Goal: Task Accomplishment & Management: Manage account settings

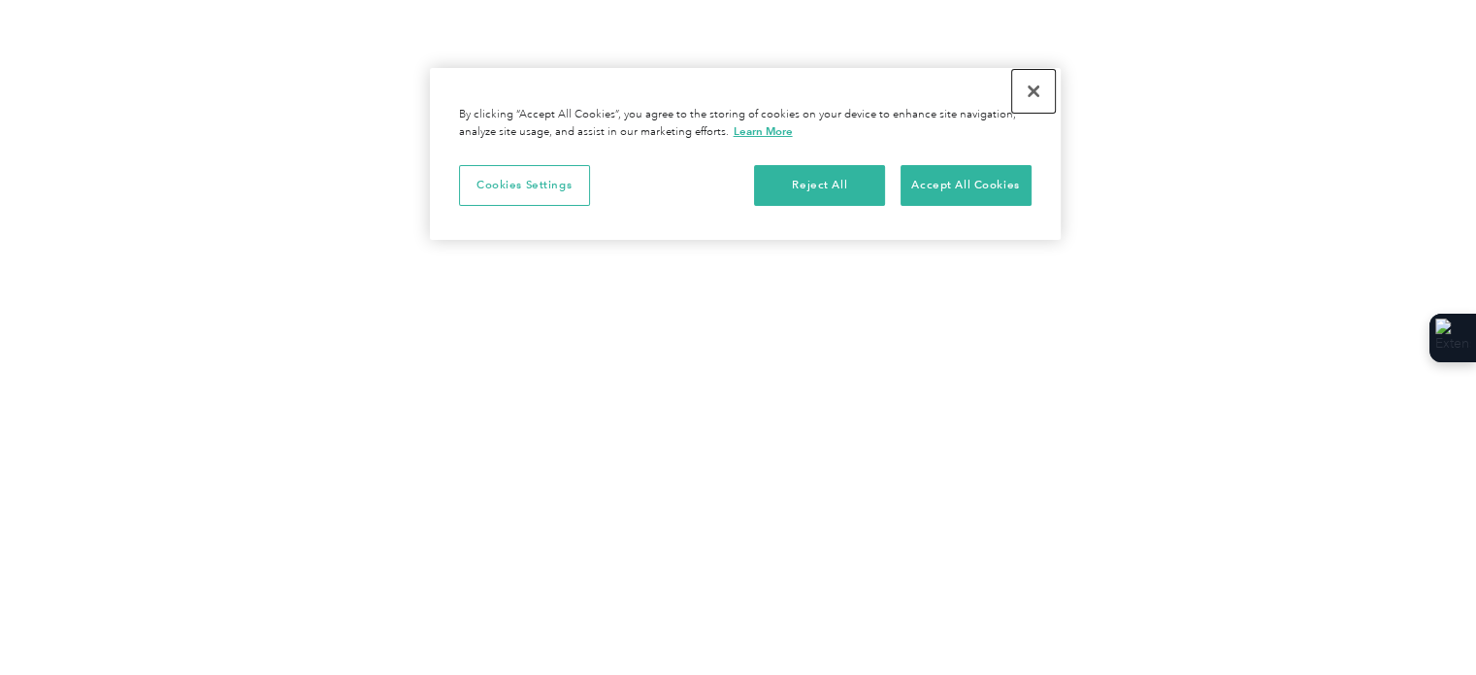
click at [1032, 92] on button "Close" at bounding box center [1033, 91] width 43 height 43
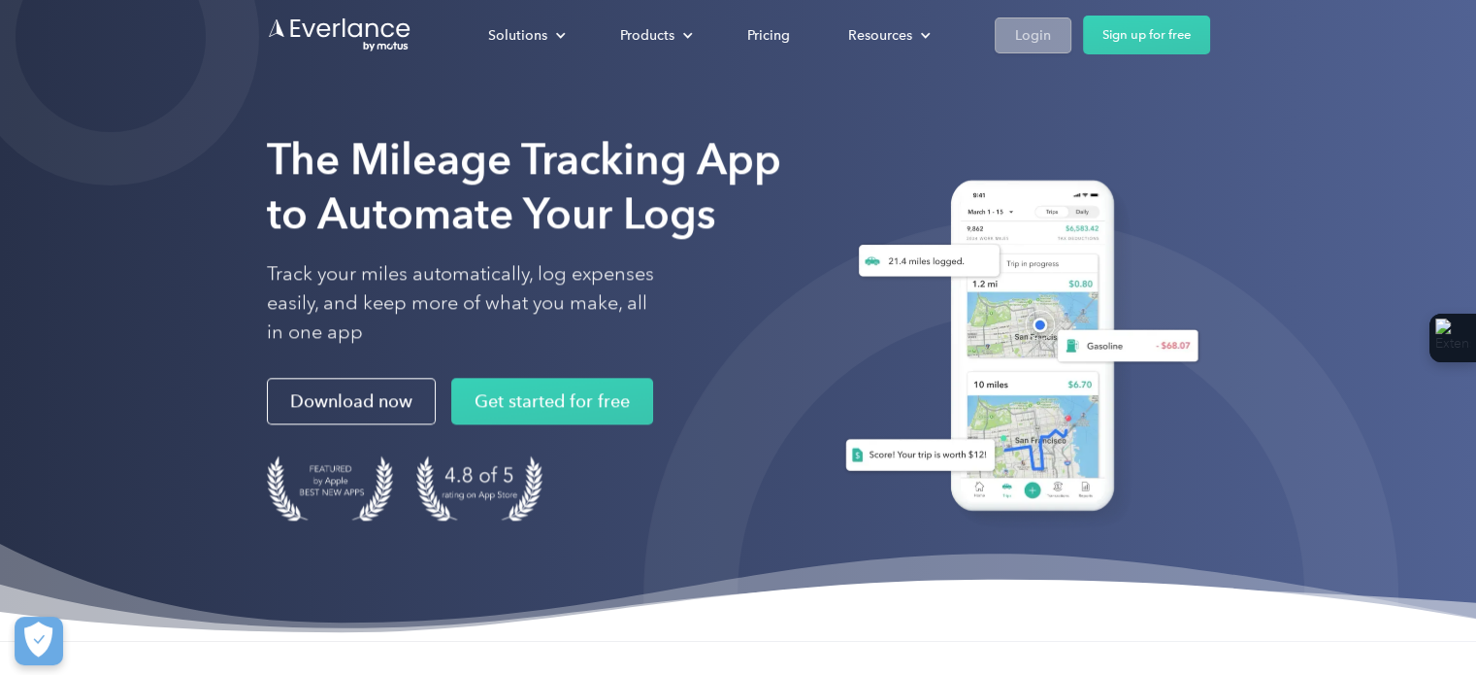
click at [1042, 31] on div "Login" at bounding box center [1033, 35] width 36 height 24
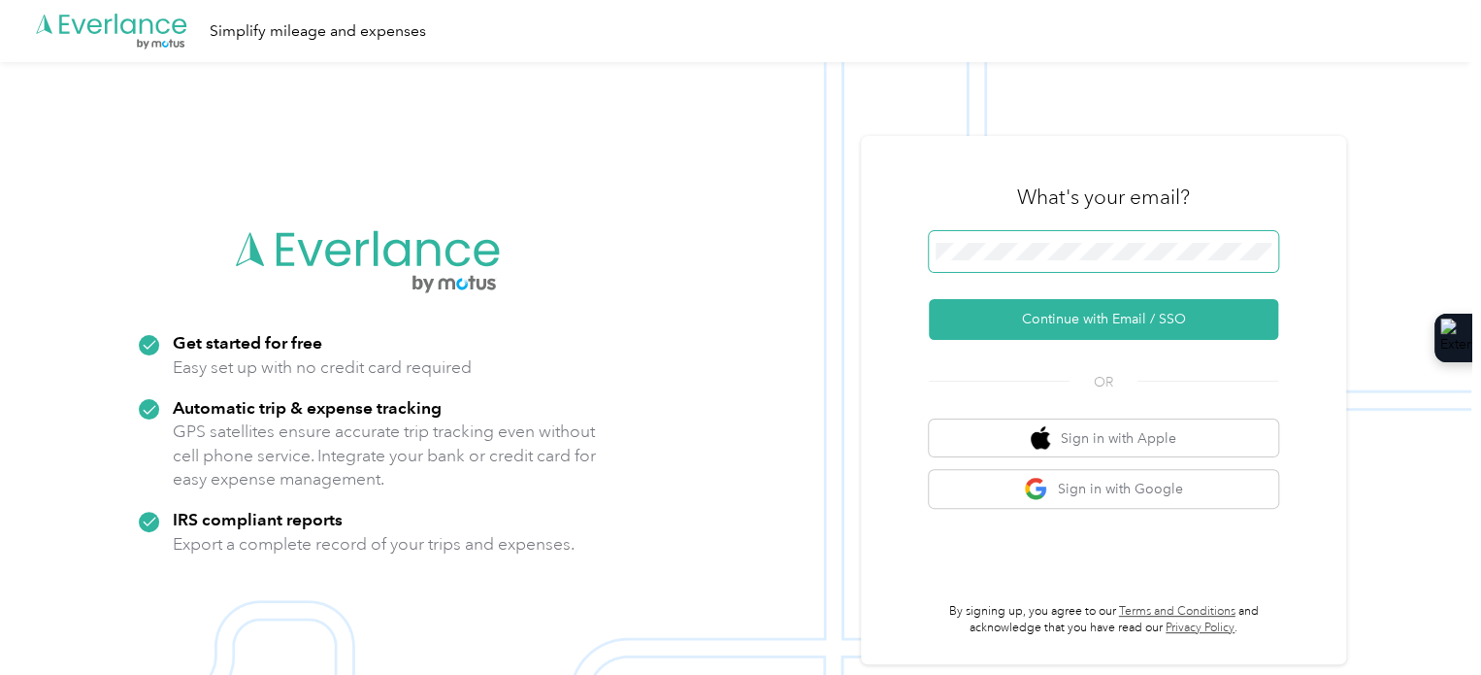
click at [929, 299] on button "Continue with Email / SSO" at bounding box center [1103, 319] width 349 height 41
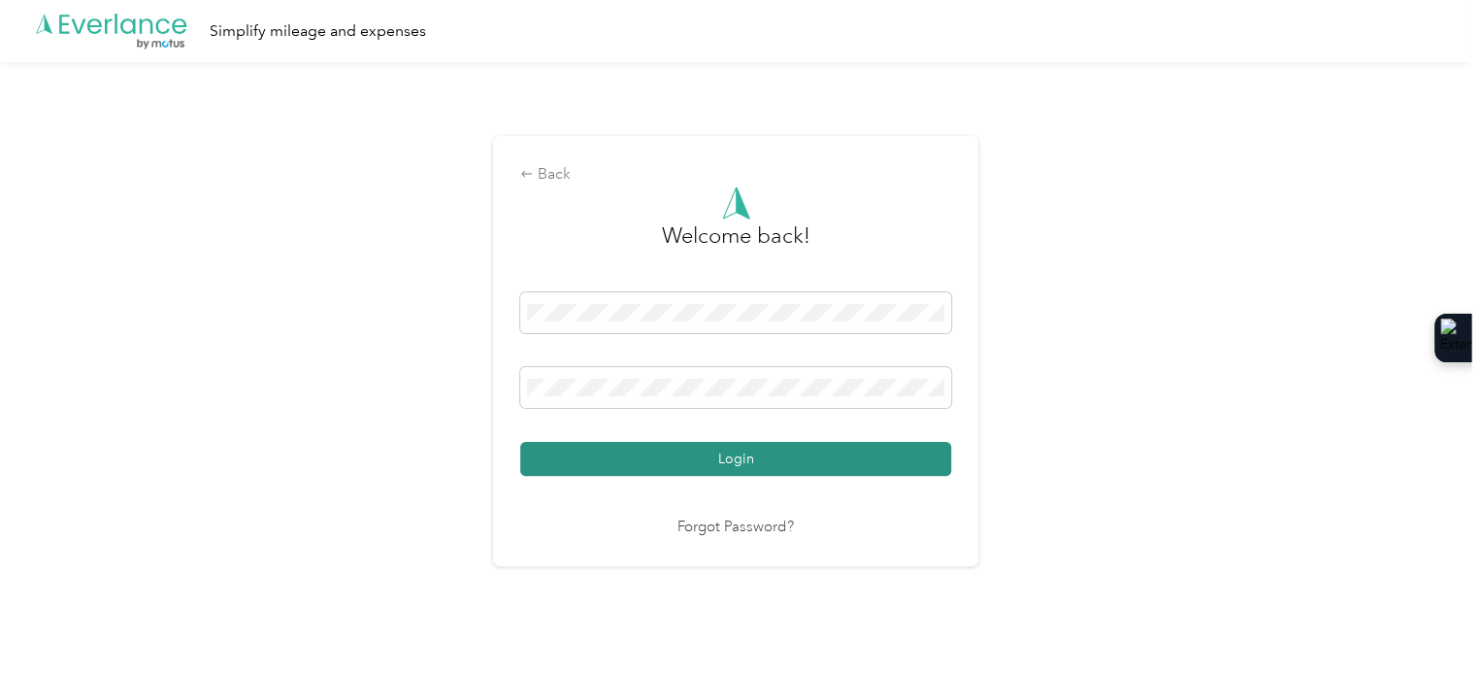
click at [742, 466] on button "Login" at bounding box center [735, 459] width 431 height 34
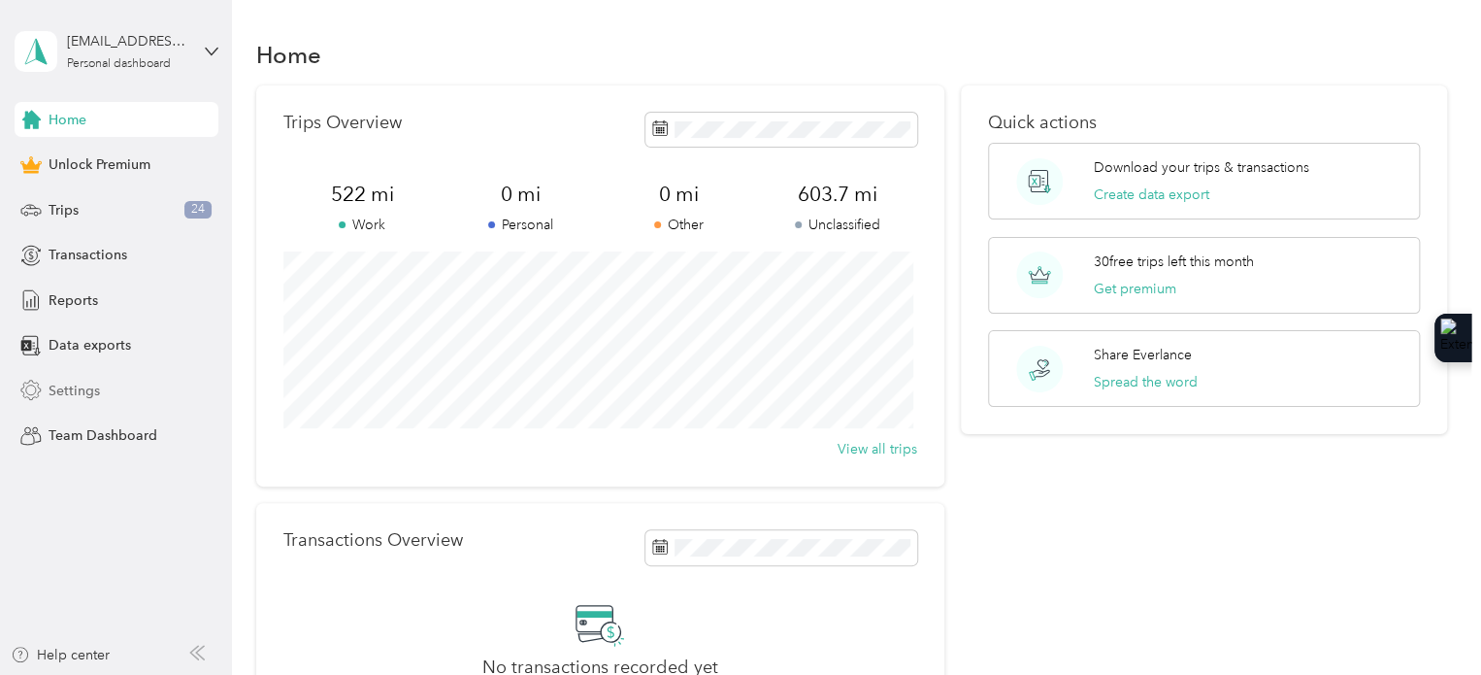
click at [82, 383] on span "Settings" at bounding box center [74, 390] width 51 height 20
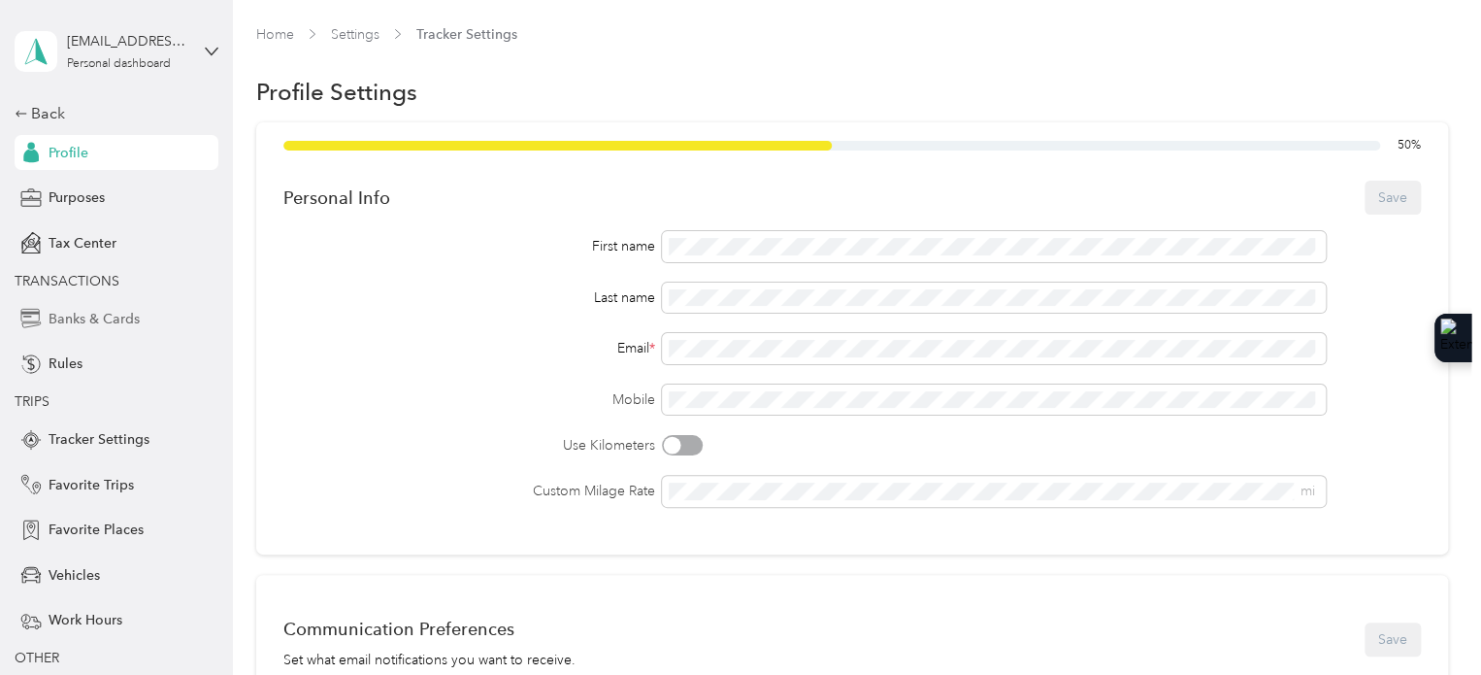
click at [113, 320] on span "Banks & Cards" at bounding box center [94, 319] width 91 height 20
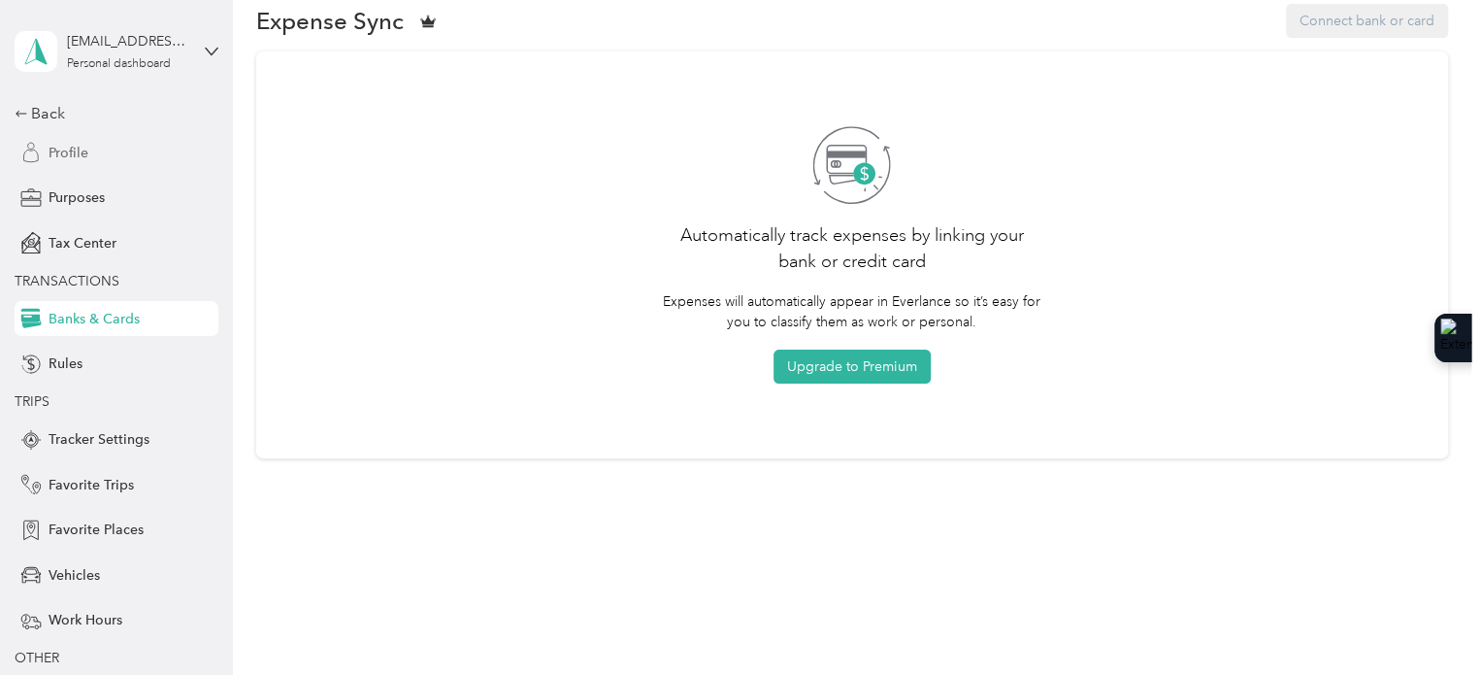
click at [66, 153] on span "Profile" at bounding box center [69, 153] width 40 height 20
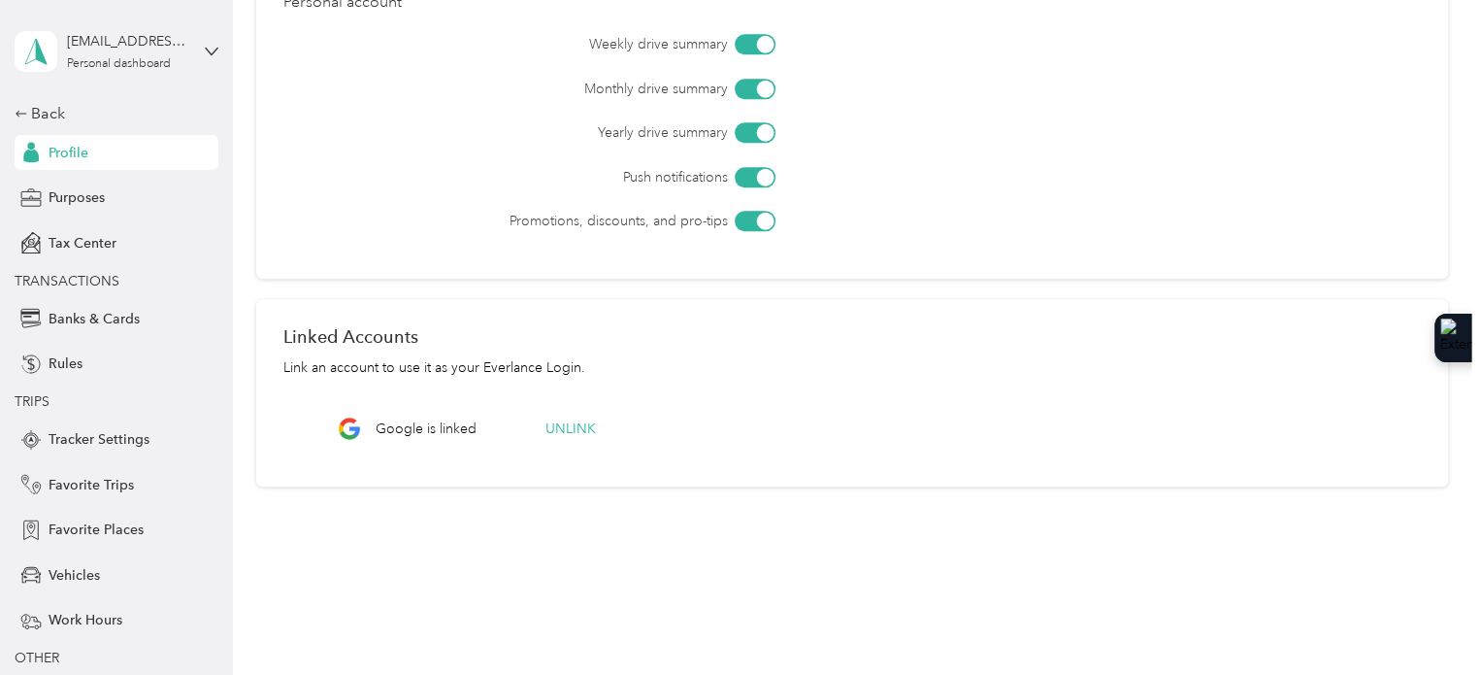
scroll to position [727, 0]
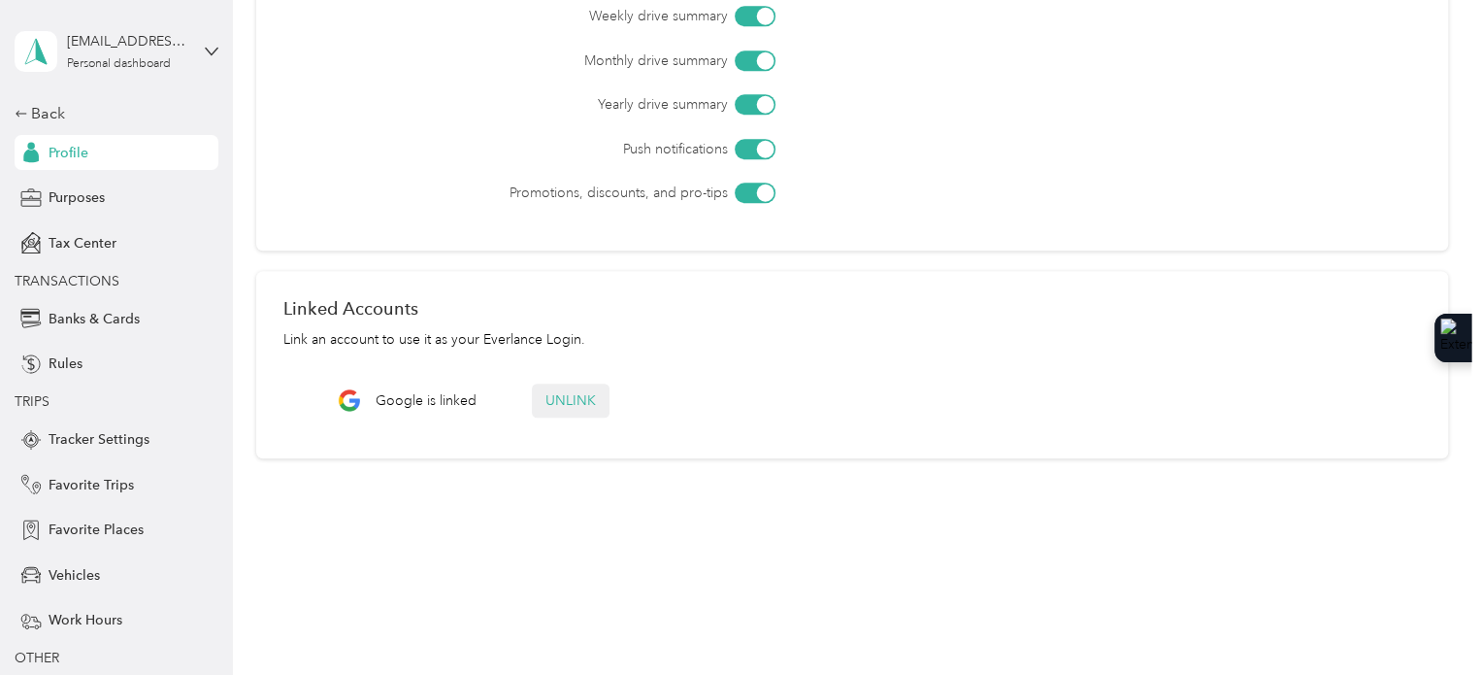
click at [582, 398] on button "Unlink" at bounding box center [571, 400] width 78 height 34
click at [711, 345] on button "Yes" at bounding box center [713, 346] width 38 height 31
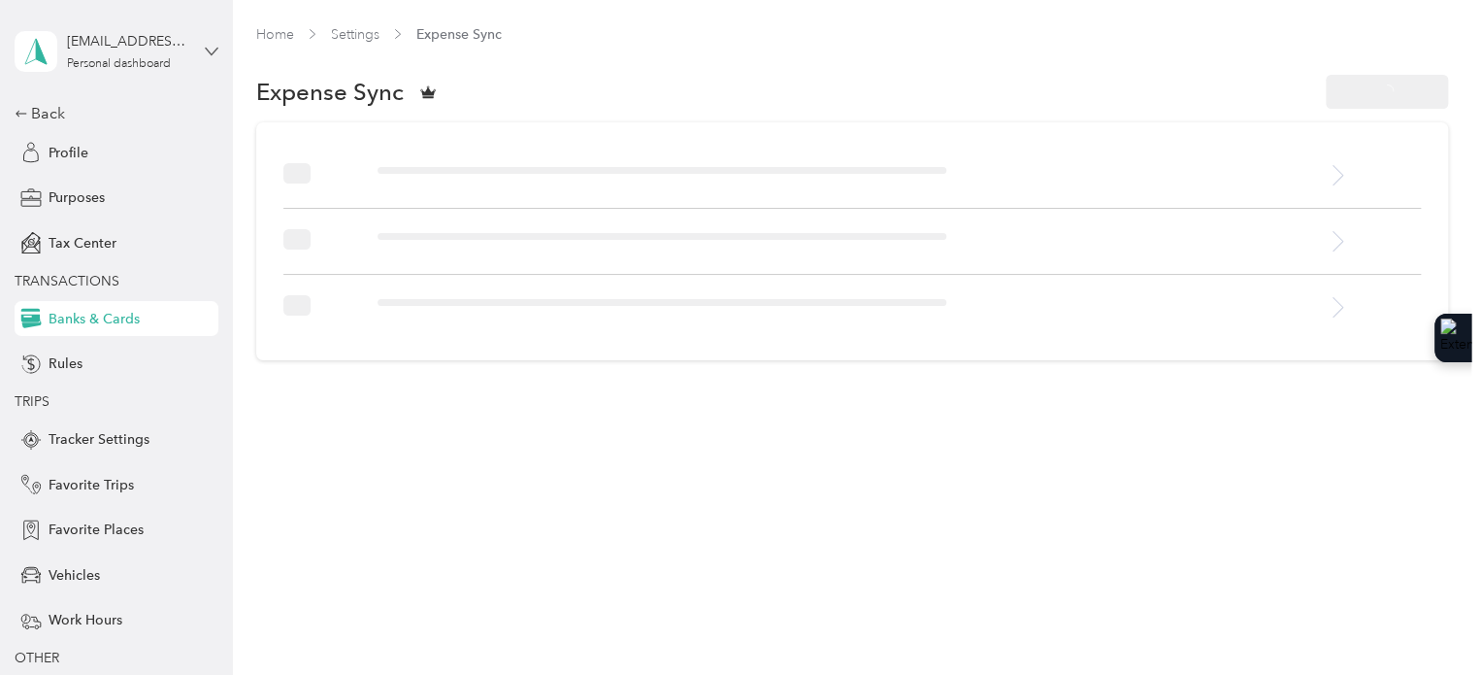
click at [205, 49] on icon at bounding box center [212, 52] width 14 height 14
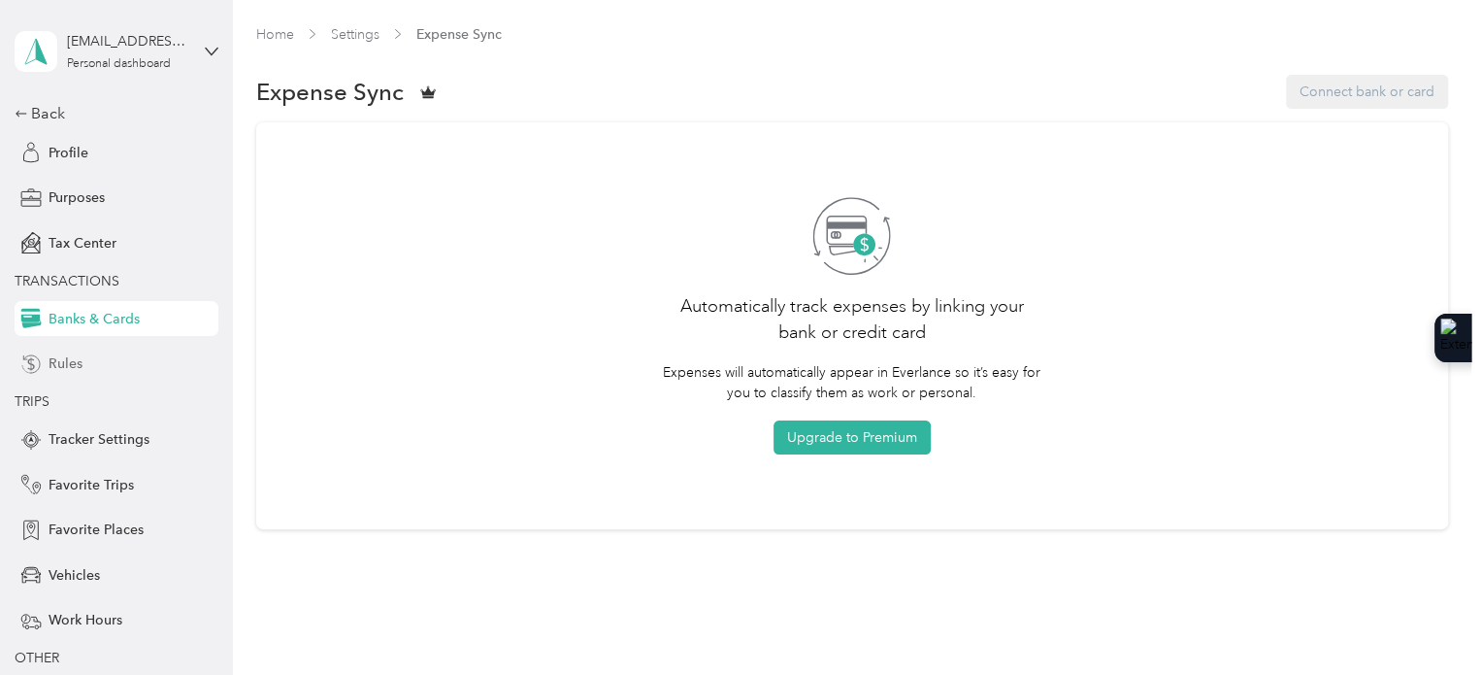
click at [70, 360] on span "Rules" at bounding box center [66, 363] width 34 height 20
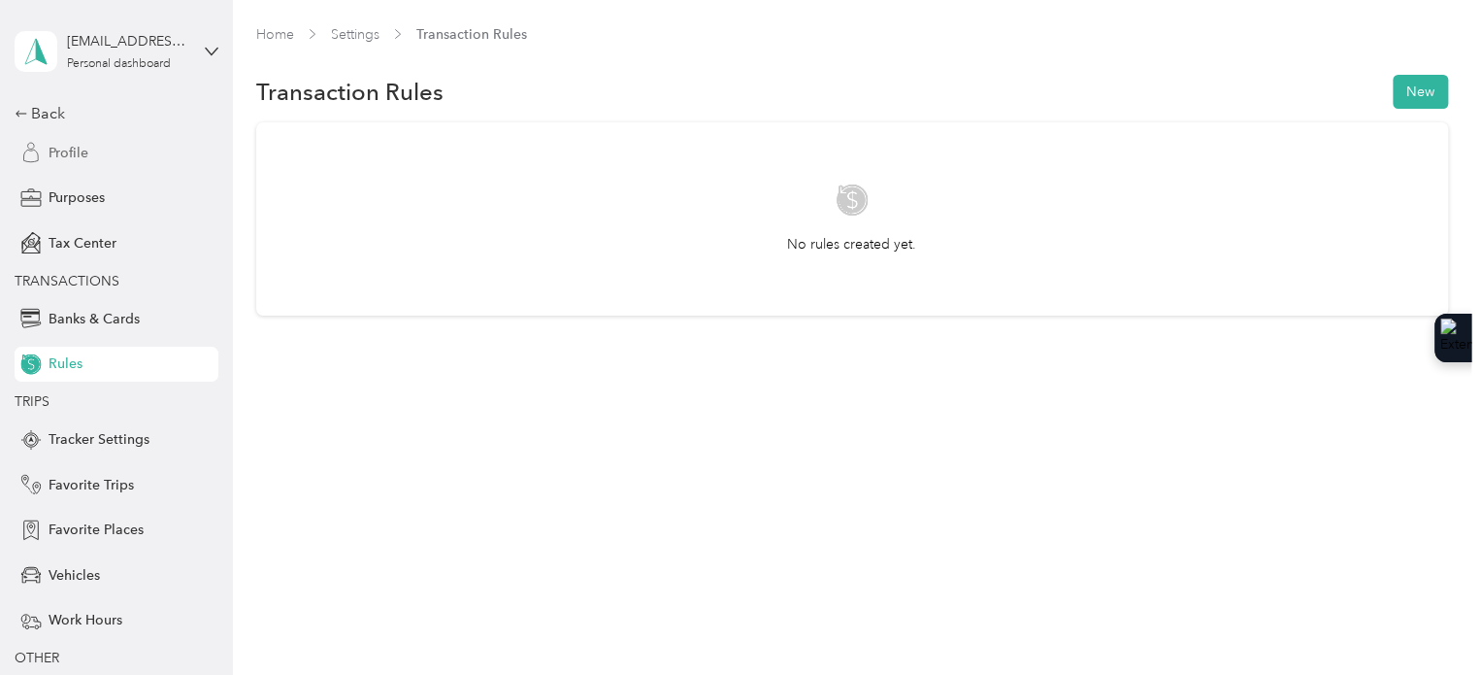
click at [66, 154] on span "Profile" at bounding box center [69, 153] width 40 height 20
